Goal: Task Accomplishment & Management: Use online tool/utility

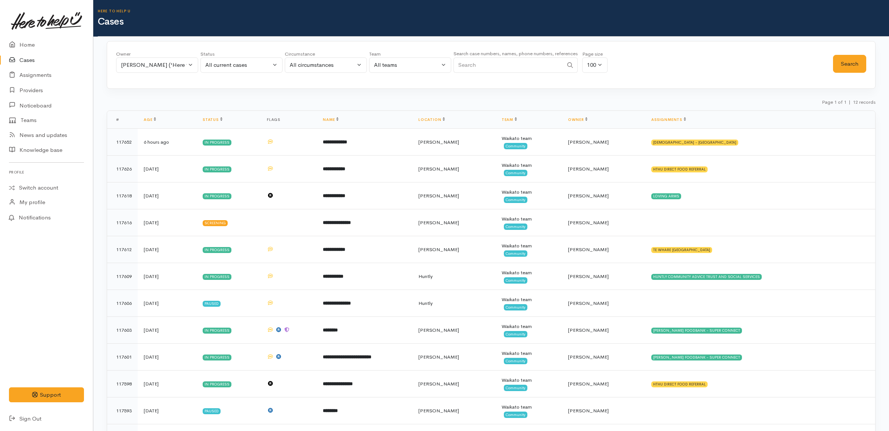
scroll to position [44, 0]
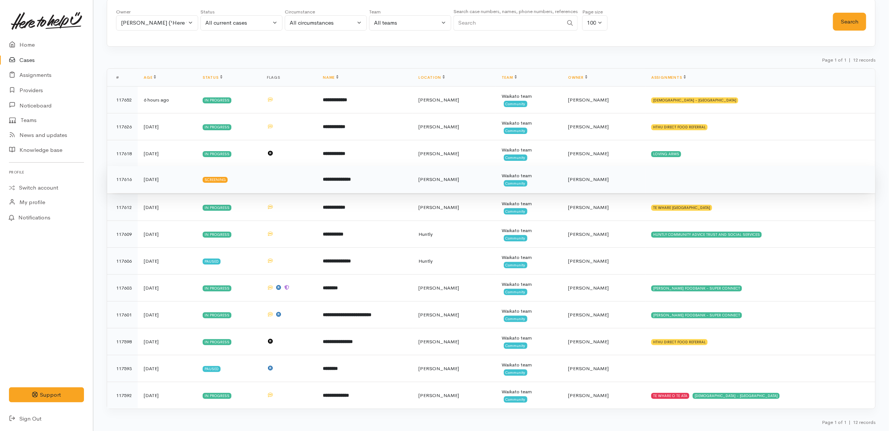
click at [289, 173] on td at bounding box center [289, 179] width 56 height 27
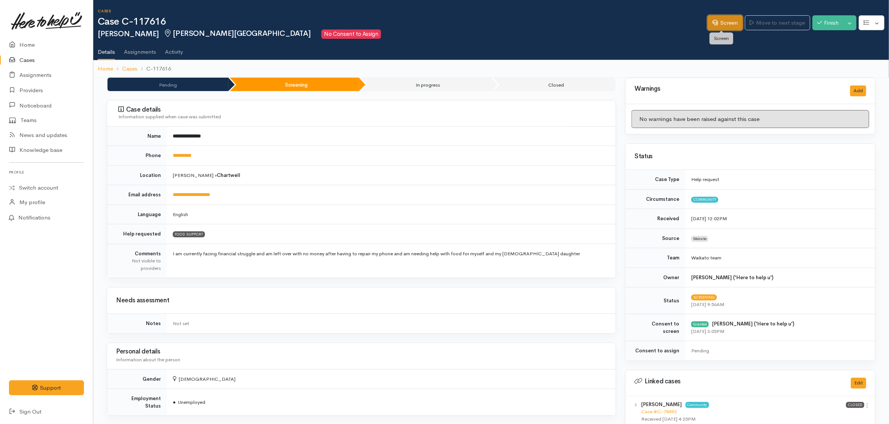
click at [709, 19] on link "Screen" at bounding box center [724, 22] width 35 height 15
click at [724, 21] on link "Screen" at bounding box center [724, 22] width 35 height 15
click at [727, 24] on link "Screen" at bounding box center [724, 22] width 35 height 15
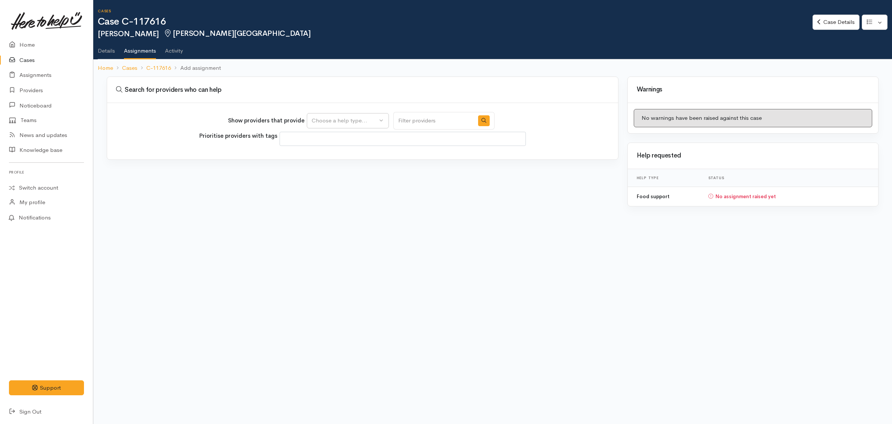
select select
drag, startPoint x: 0, startPoint y: 0, endPoint x: 322, endPoint y: 118, distance: 342.8
click at [320, 118] on div "Choose a help type..." at bounding box center [344, 120] width 66 height 9
click at [338, 160] on span "Food support" at bounding box center [333, 156] width 35 height 9
select select "3"
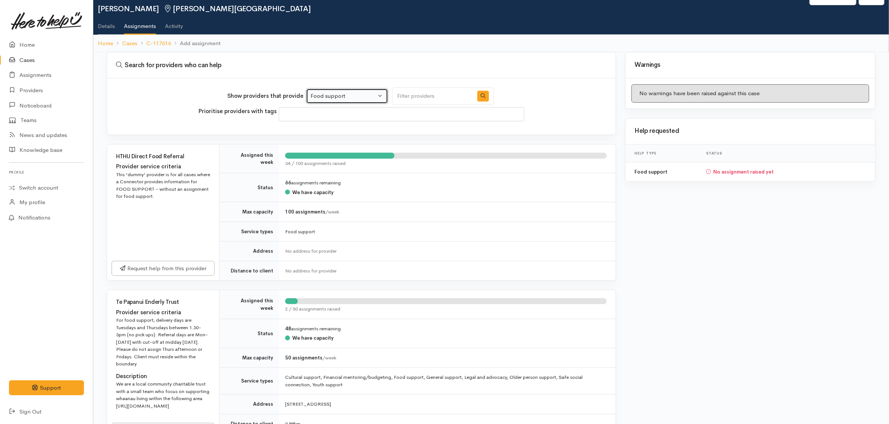
scroll to position [47, 0]
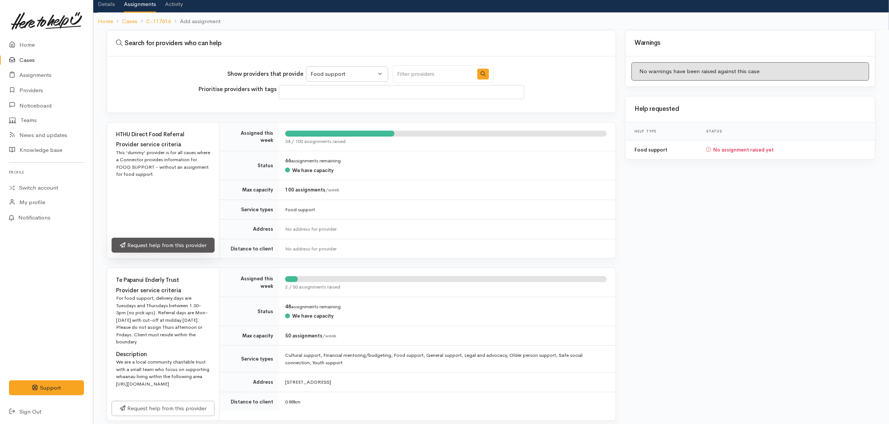
click at [196, 241] on link "Request help from this provider" at bounding box center [163, 245] width 103 height 15
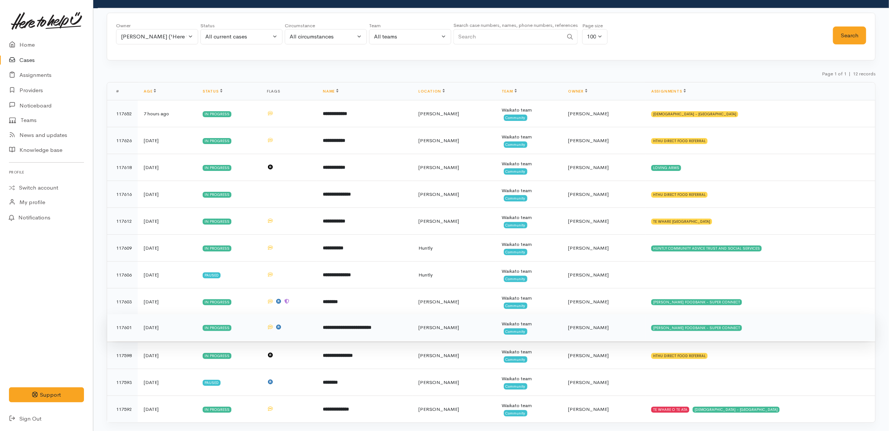
scroll to position [44, 0]
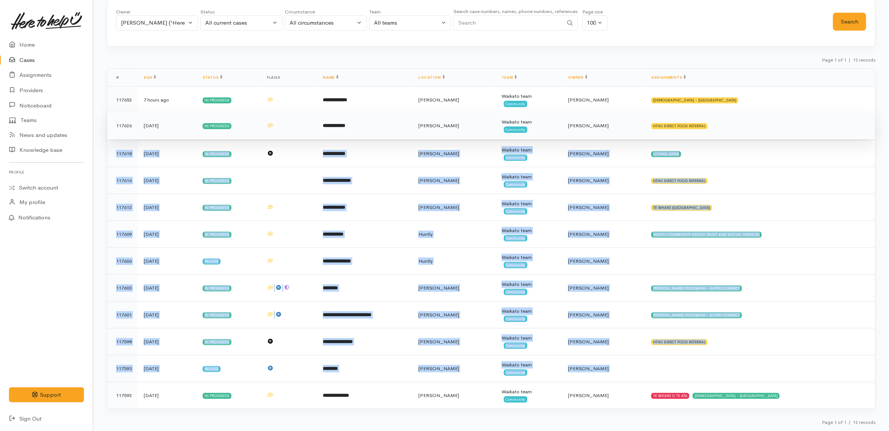
drag, startPoint x: 714, startPoint y: 360, endPoint x: 753, endPoint y: 116, distance: 247.1
click at [753, 119] on tbody "**********" at bounding box center [491, 248] width 768 height 322
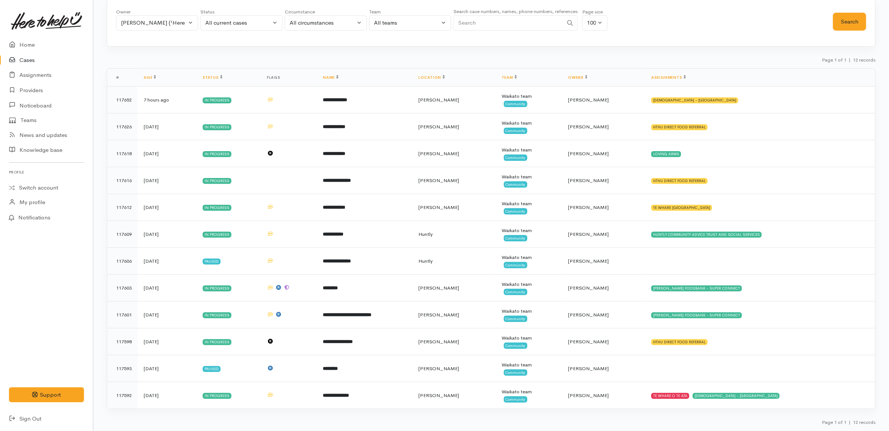
click at [732, 56] on div "Page 1 of 1 | 12 records" at bounding box center [491, 62] width 768 height 13
click at [27, 90] on link "Providers" at bounding box center [46, 90] width 93 height 15
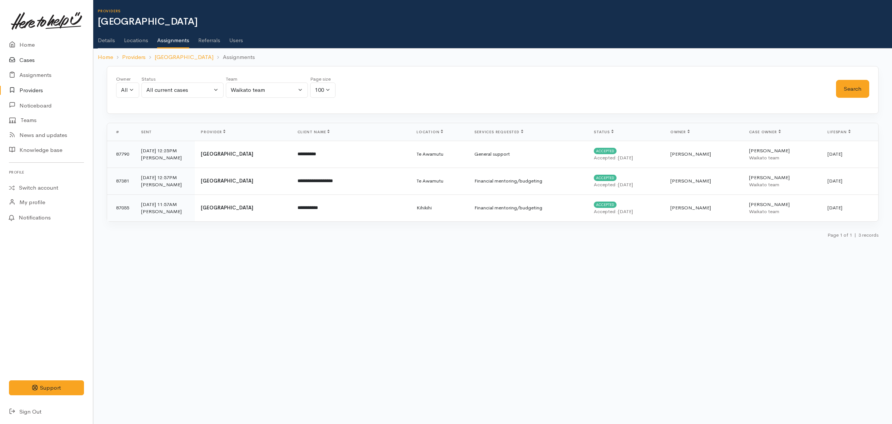
click at [40, 62] on link "Cases" at bounding box center [46, 60] width 93 height 15
